Goal: Task Accomplishment & Management: Manage account settings

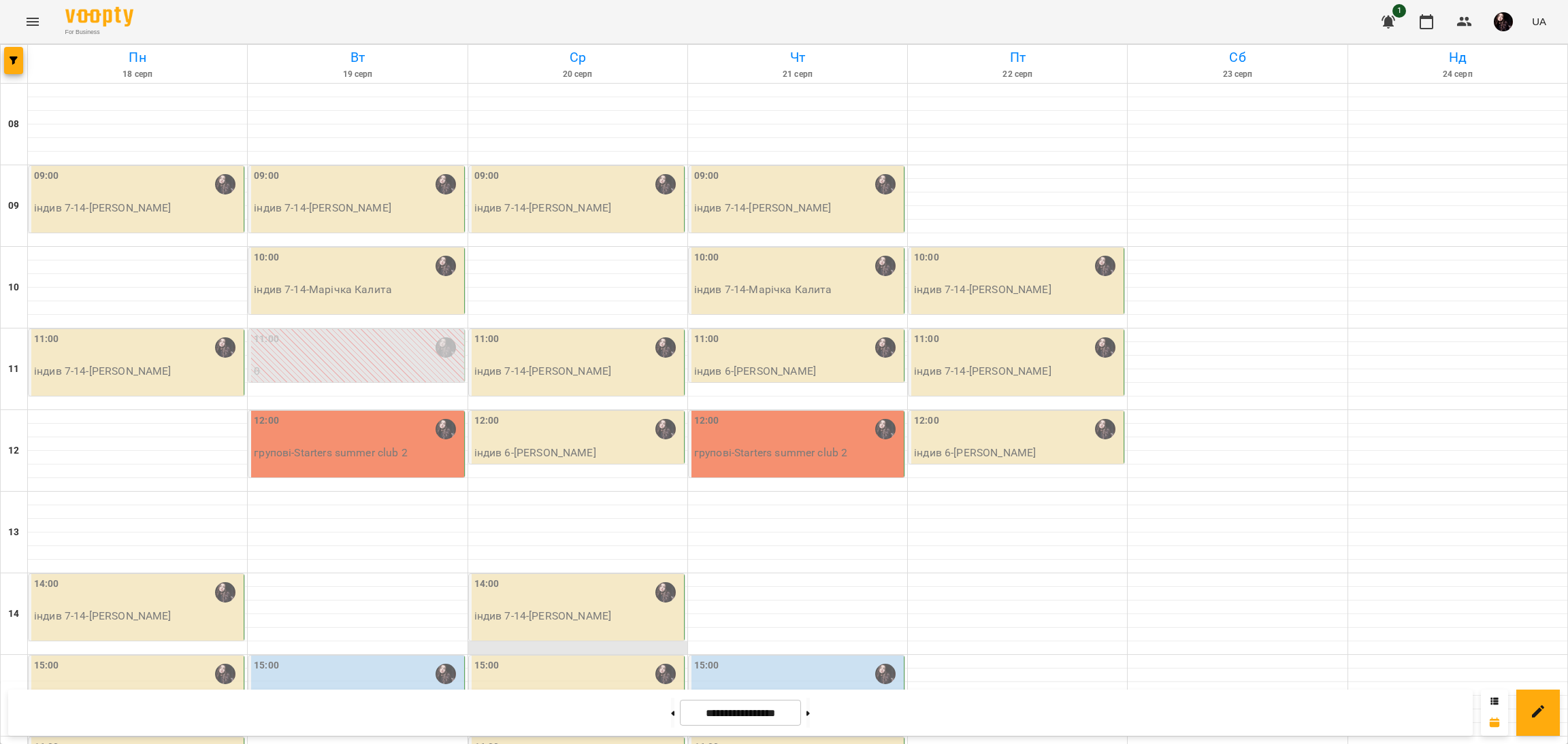
scroll to position [217, 0]
click at [785, 445] on p "групові - Starters summer club 2" at bounding box center [797, 453] width 207 height 16
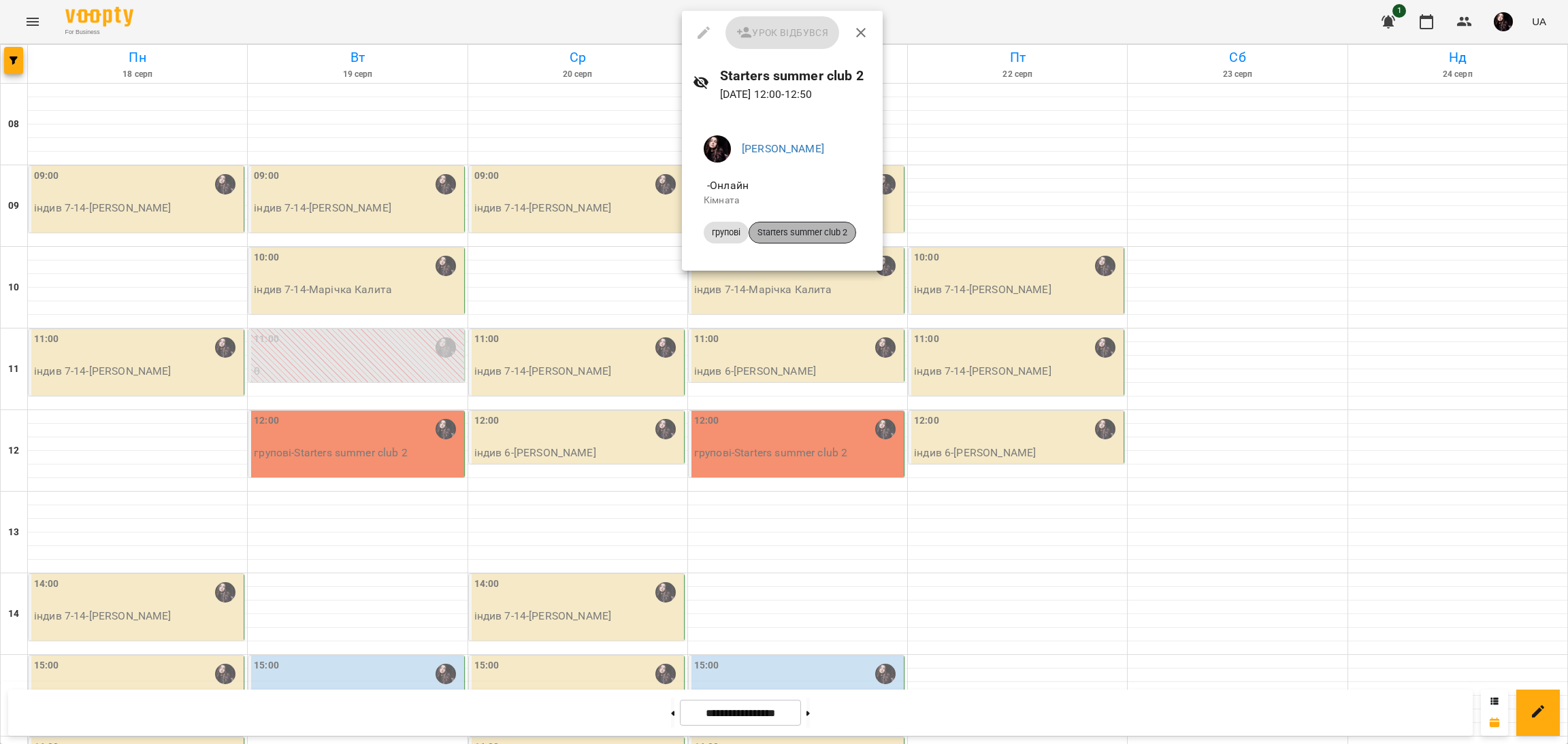
click at [789, 234] on span "Starters summer club 2" at bounding box center [802, 233] width 106 height 12
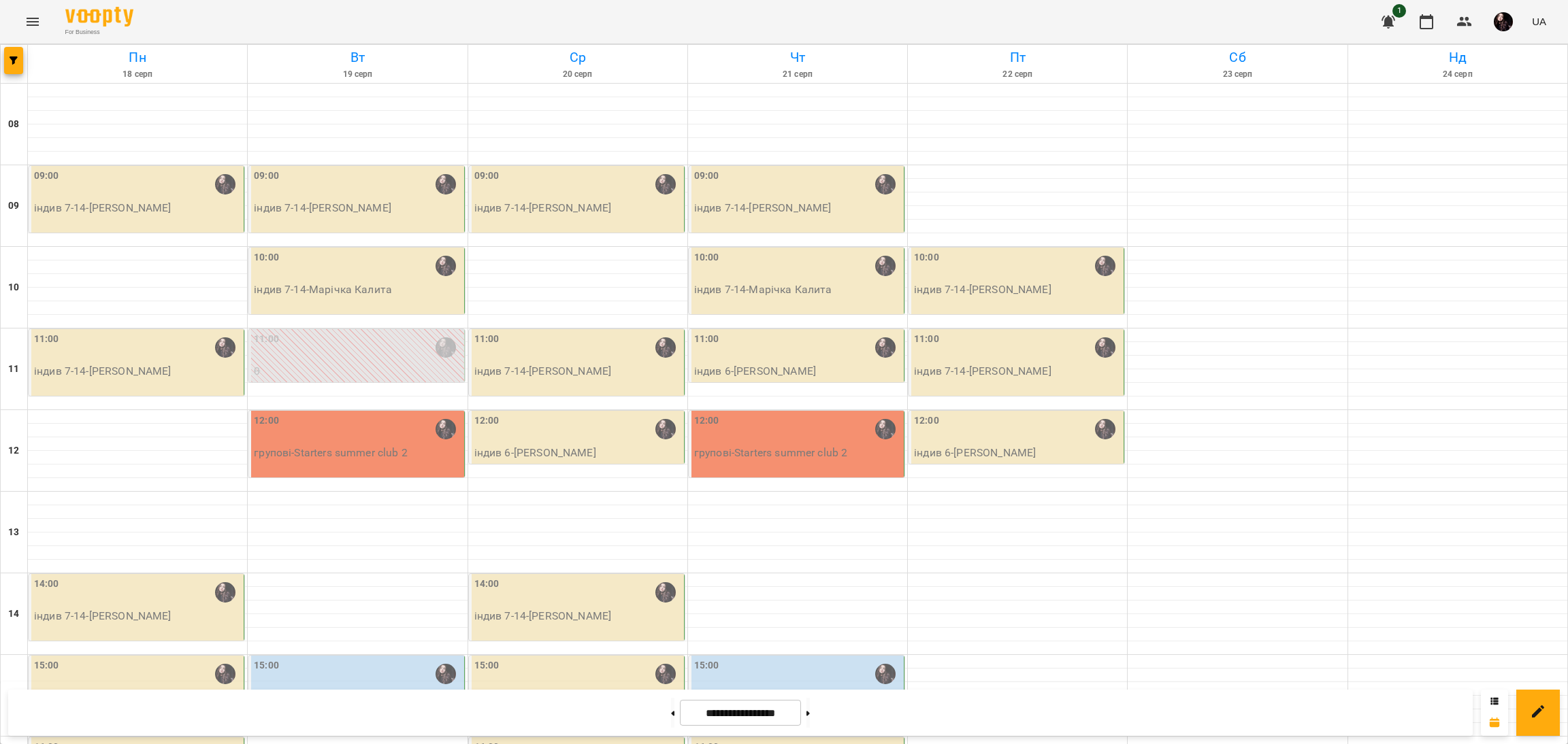
click at [726, 434] on div "12:00" at bounding box center [797, 429] width 207 height 32
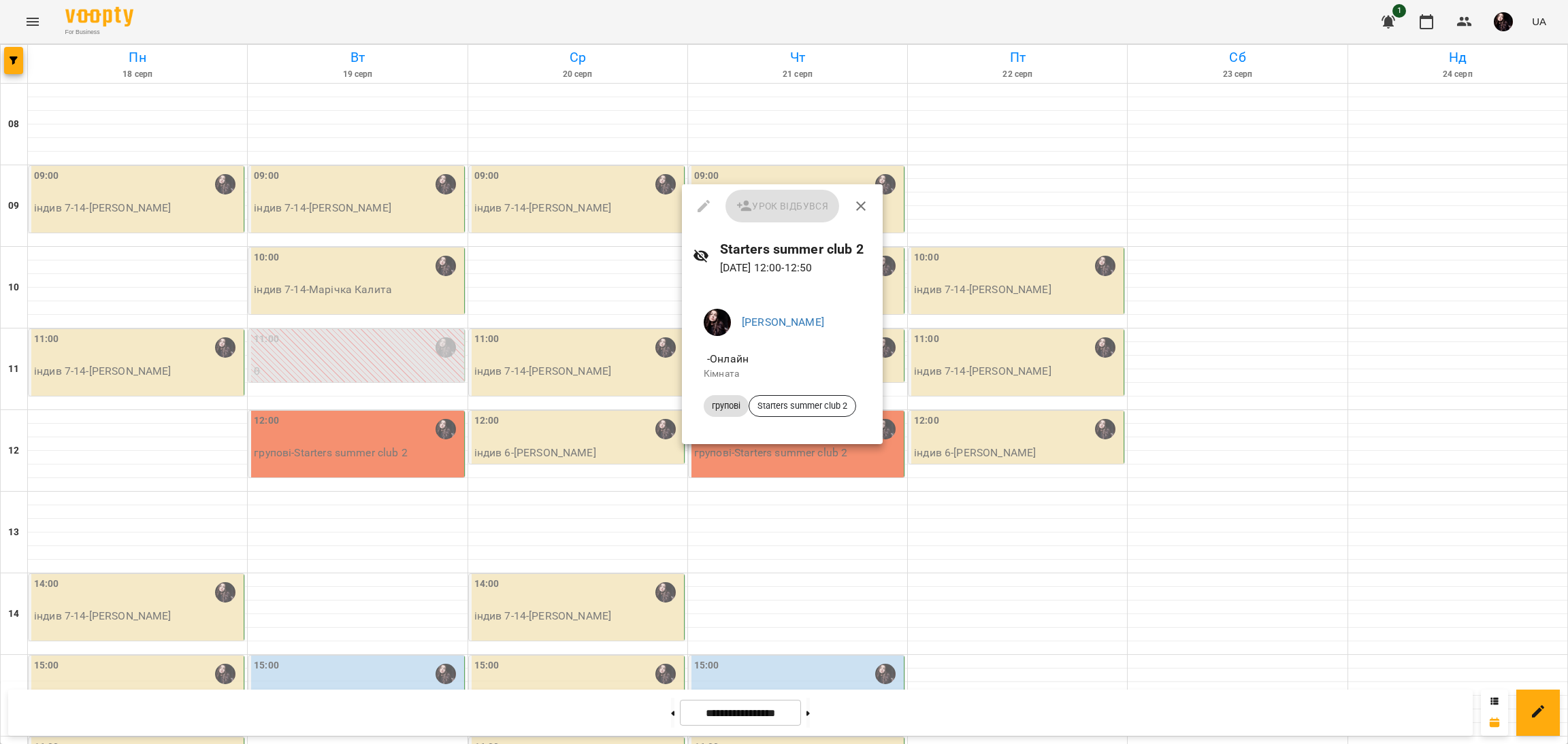
click at [276, 420] on div at bounding box center [784, 372] width 1568 height 744
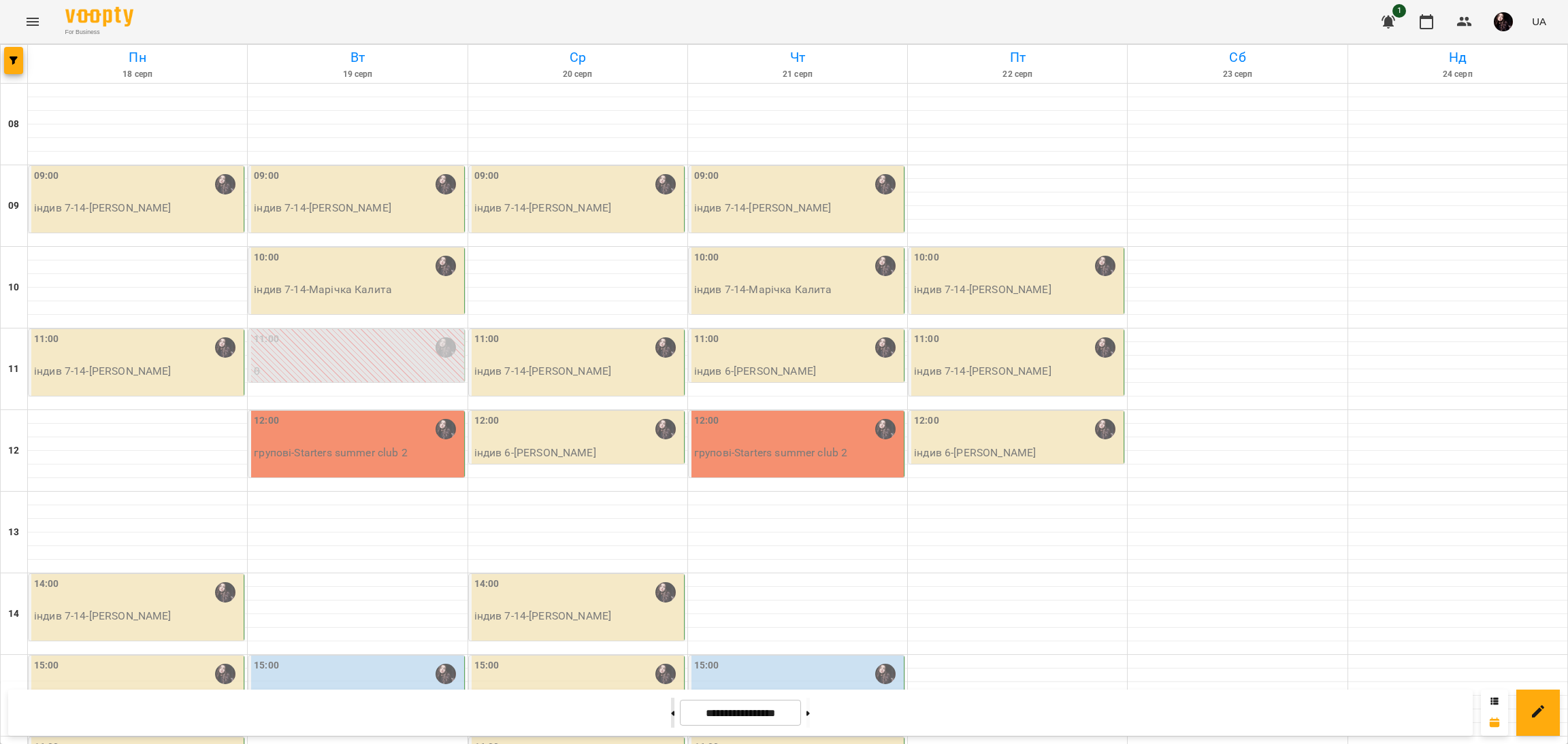
click at [671, 704] on button at bounding box center [673, 712] width 3 height 30
type input "**********"
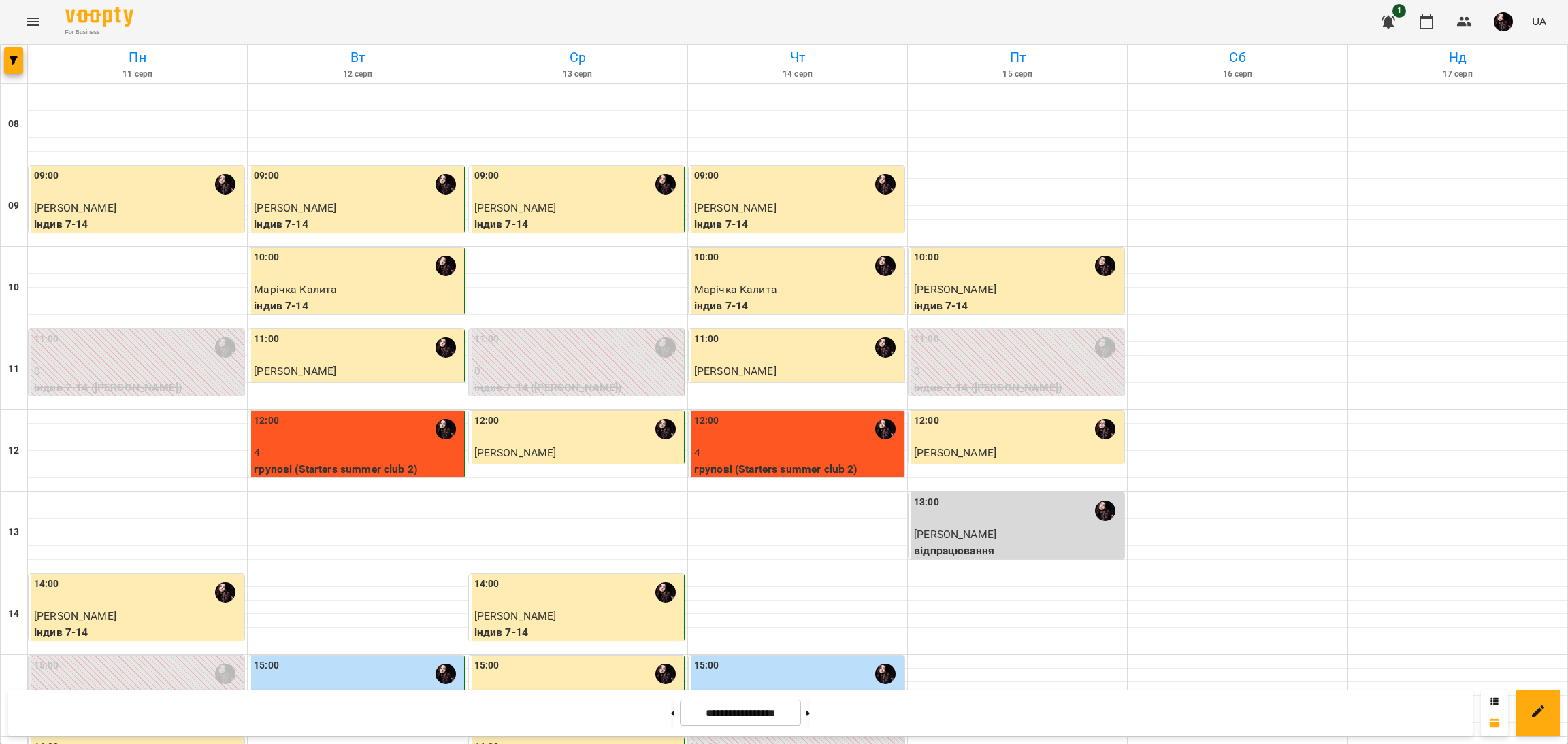
click at [813, 443] on div "12:00" at bounding box center [797, 429] width 207 height 32
